Goal: Task Accomplishment & Management: Manage account settings

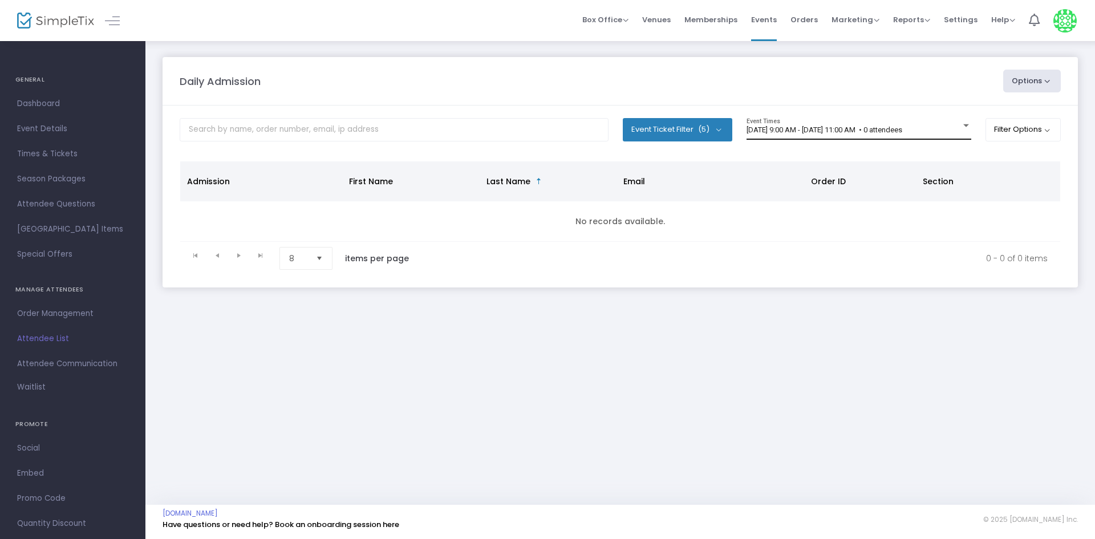
click at [858, 135] on div "[DATE] 9:00 AM - [DATE] 11:00 AM • 0 attendees Event Times" at bounding box center [858, 129] width 225 height 22
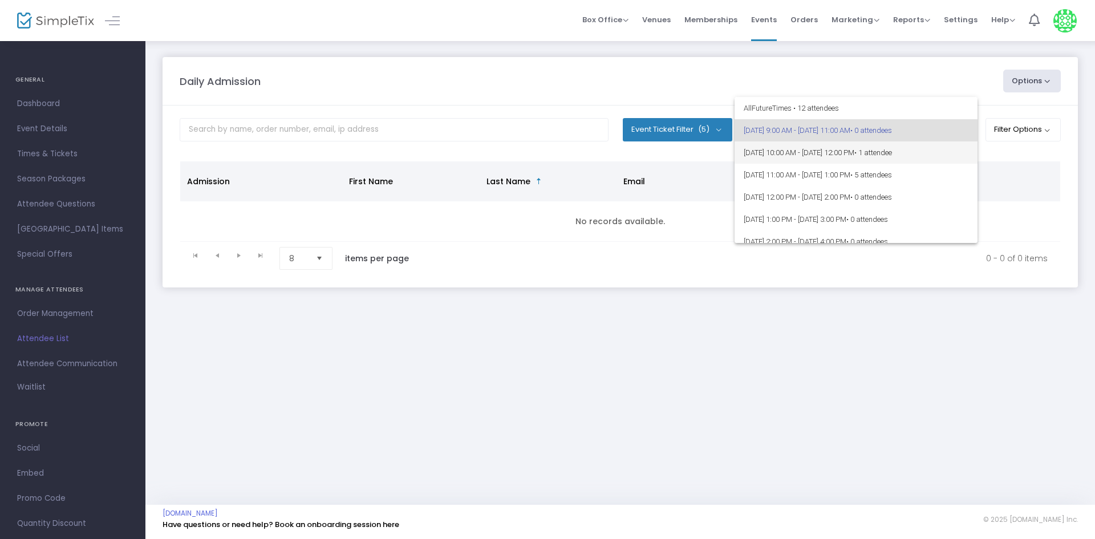
click at [849, 155] on span "[DATE] 10:00 AM - [DATE] 12:00 PM • 1 attendee" at bounding box center [856, 152] width 225 height 22
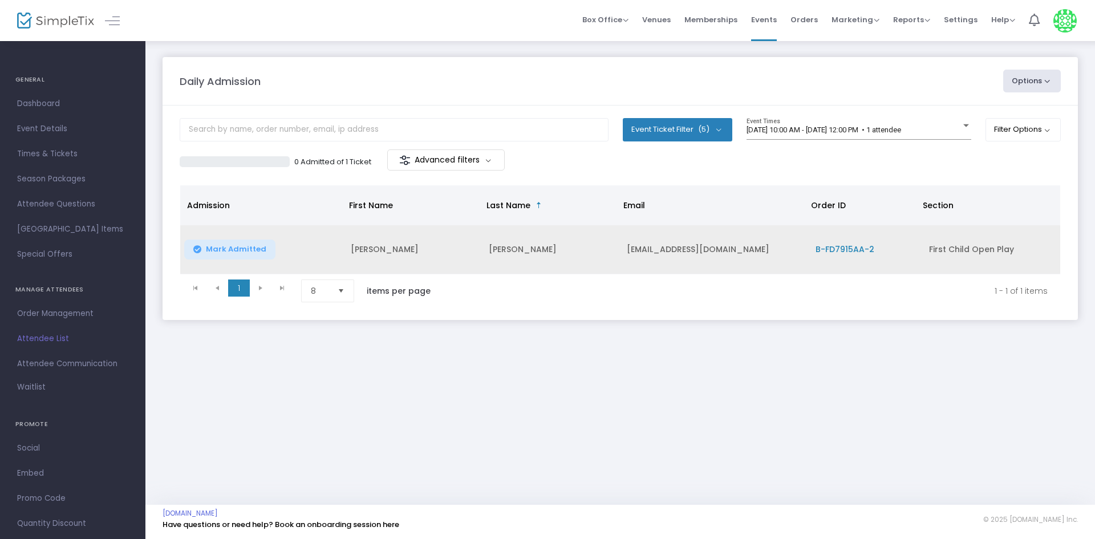
click at [234, 249] on span "Mark Admitted" at bounding box center [236, 249] width 60 height 9
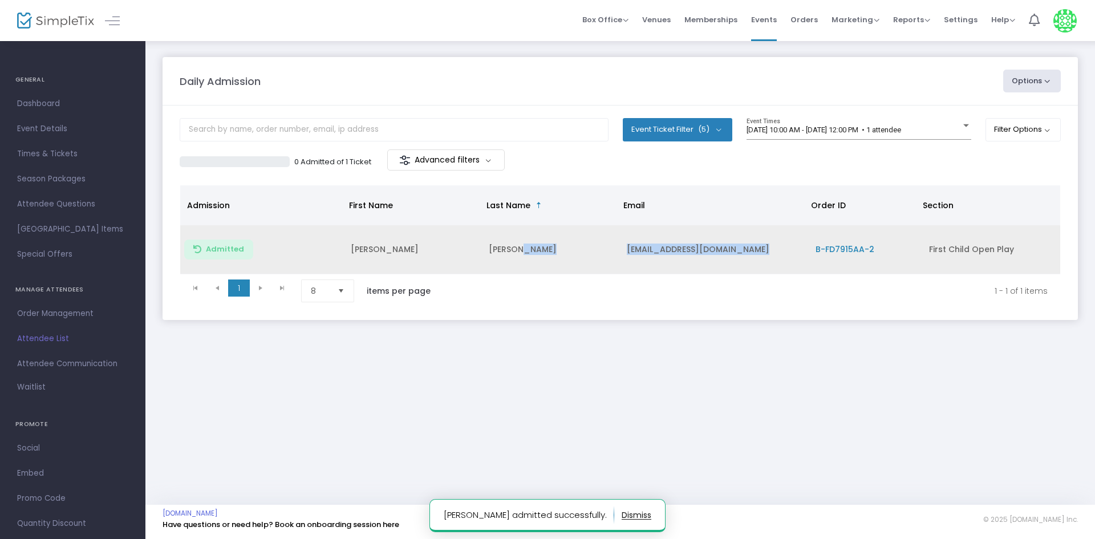
drag, startPoint x: 606, startPoint y: 246, endPoint x: 818, endPoint y: 267, distance: 213.2
click at [818, 267] on tr "Admitted [PERSON_NAME] [EMAIL_ADDRESS][DOMAIN_NAME] B-FD7915AA-2 First Child Op…" at bounding box center [620, 249] width 880 height 49
copy tr "[EMAIL_ADDRESS][DOMAIN_NAME]"
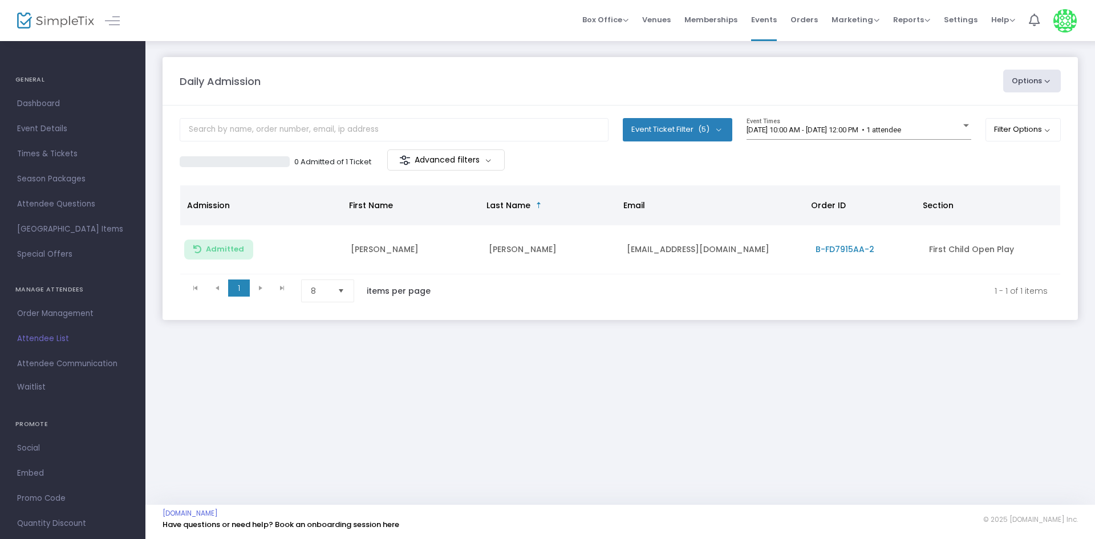
click at [724, 364] on div "Daily Admission Options Import Attendees Export List Print Name Tags Export to …" at bounding box center [619, 272] width 949 height 465
click at [748, 385] on div "Daily Admission Options Import Attendees Export List Print Name Tags Export to …" at bounding box center [619, 272] width 949 height 465
click at [799, 126] on span "[DATE] 10:00 AM - [DATE] 12:00 PM • 1 attendee" at bounding box center [823, 129] width 155 height 9
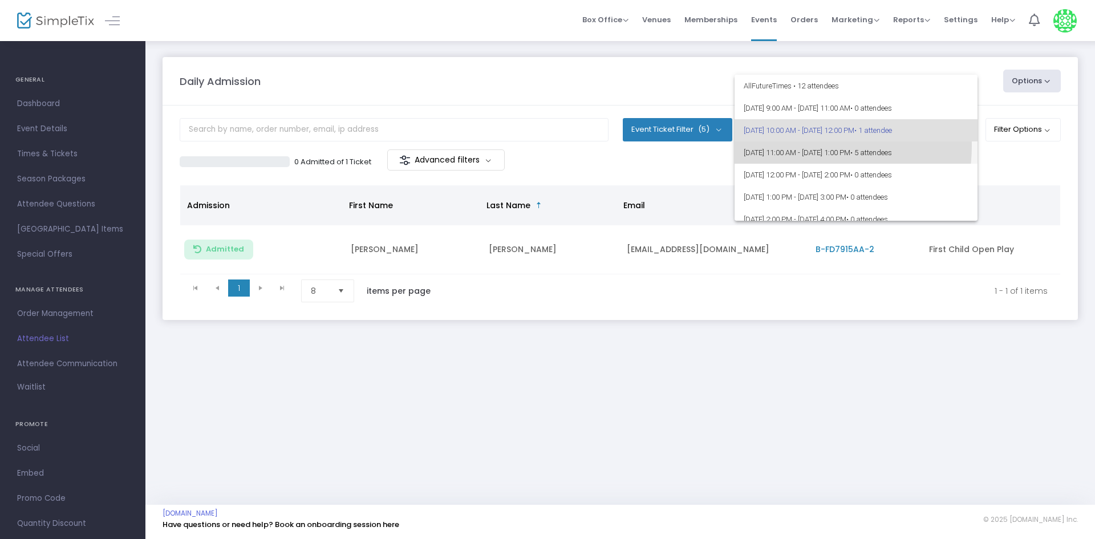
click at [811, 146] on span "[DATE] 11:00 AM - [DATE] 1:00 PM • 5 attendees" at bounding box center [856, 152] width 225 height 22
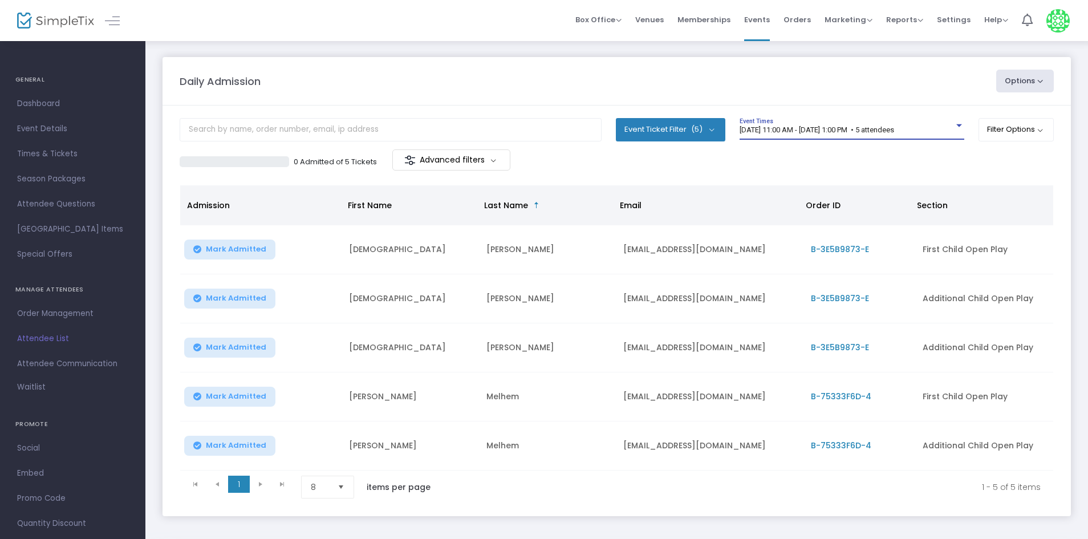
click at [807, 129] on span "[DATE] 11:00 AM - [DATE] 1:00 PM • 5 attendees" at bounding box center [817, 129] width 155 height 9
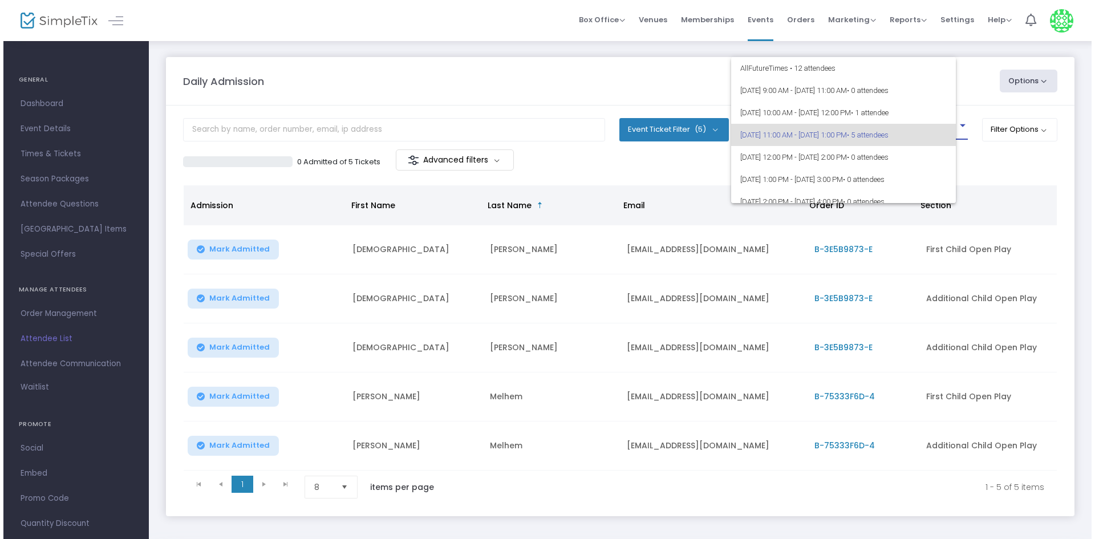
scroll to position [5, 0]
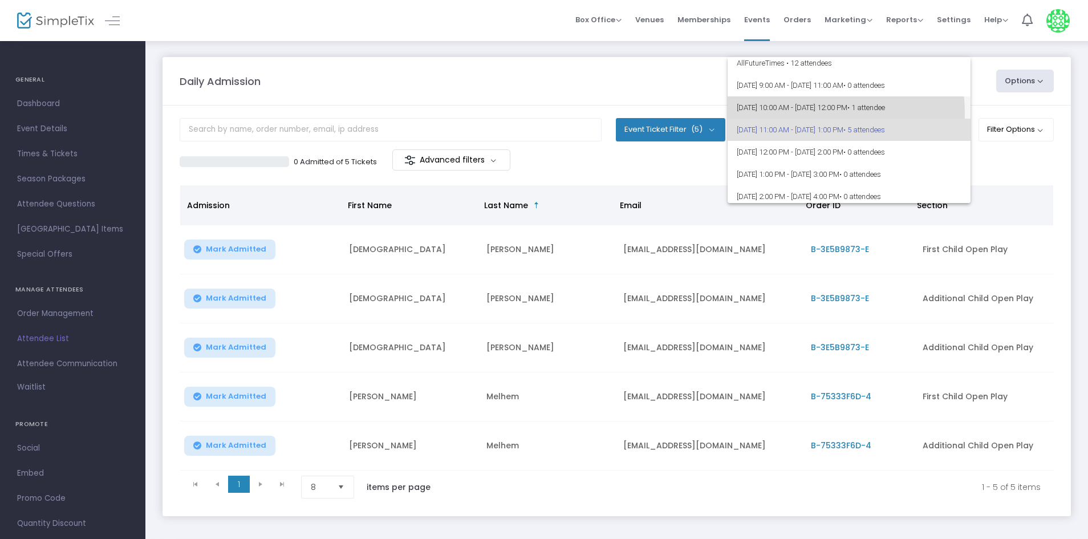
click at [811, 113] on span "[DATE] 10:00 AM - [DATE] 12:00 PM • 1 attendee" at bounding box center [849, 107] width 225 height 22
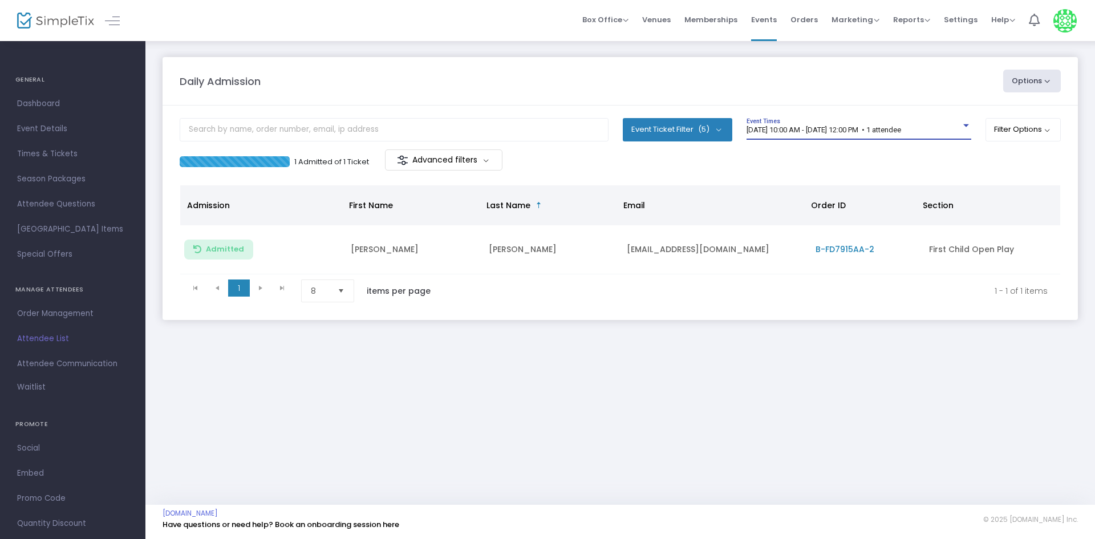
click at [859, 129] on span "[DATE] 10:00 AM - [DATE] 12:00 PM • 1 attendee" at bounding box center [823, 129] width 155 height 9
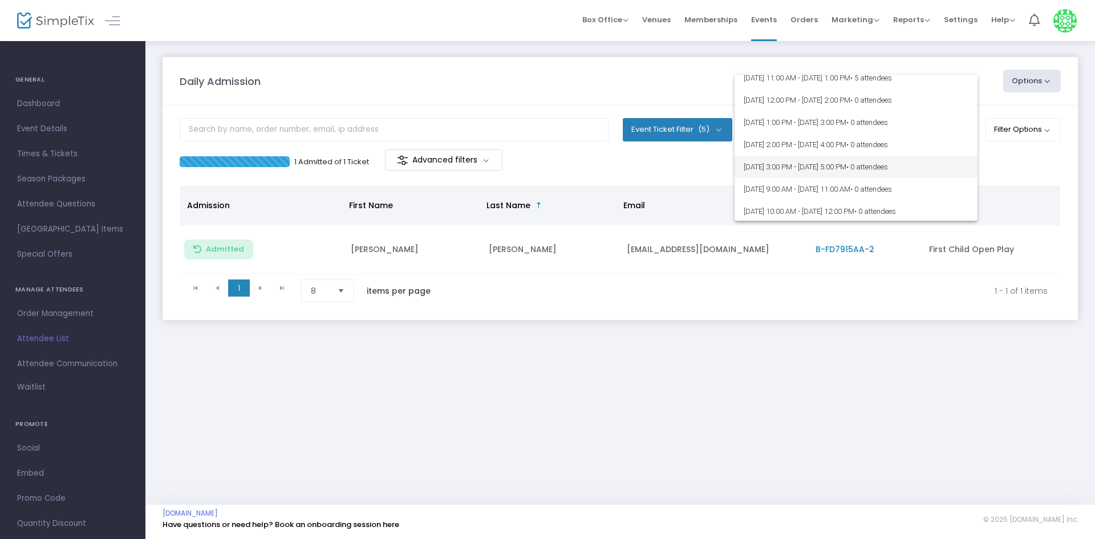
scroll to position [0, 0]
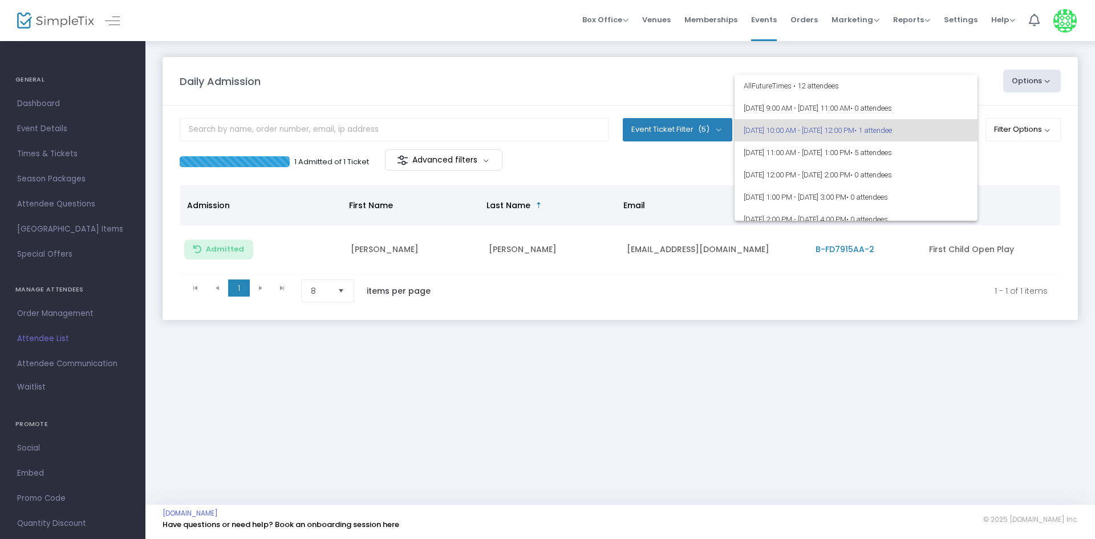
click at [600, 82] on div at bounding box center [547, 269] width 1095 height 539
